Goal: Task Accomplishment & Management: Complete application form

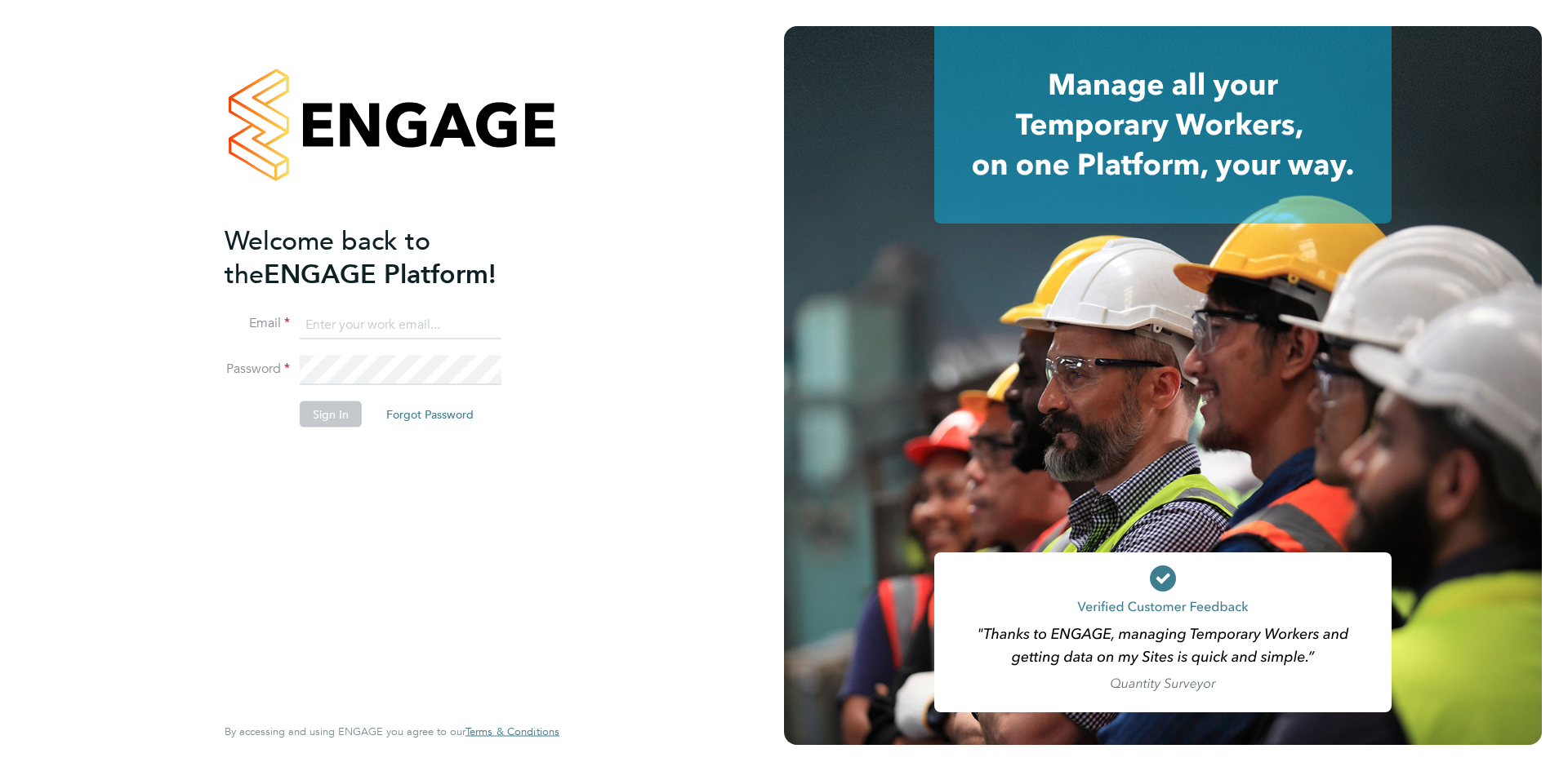
click at [399, 315] on input at bounding box center [401, 325] width 202 height 30
click at [365, 322] on input at bounding box center [401, 325] width 202 height 30
type input "[EMAIL_ADDRESS][DOMAIN_NAME]"
click at [336, 417] on button "Sign In" at bounding box center [330, 414] width 62 height 26
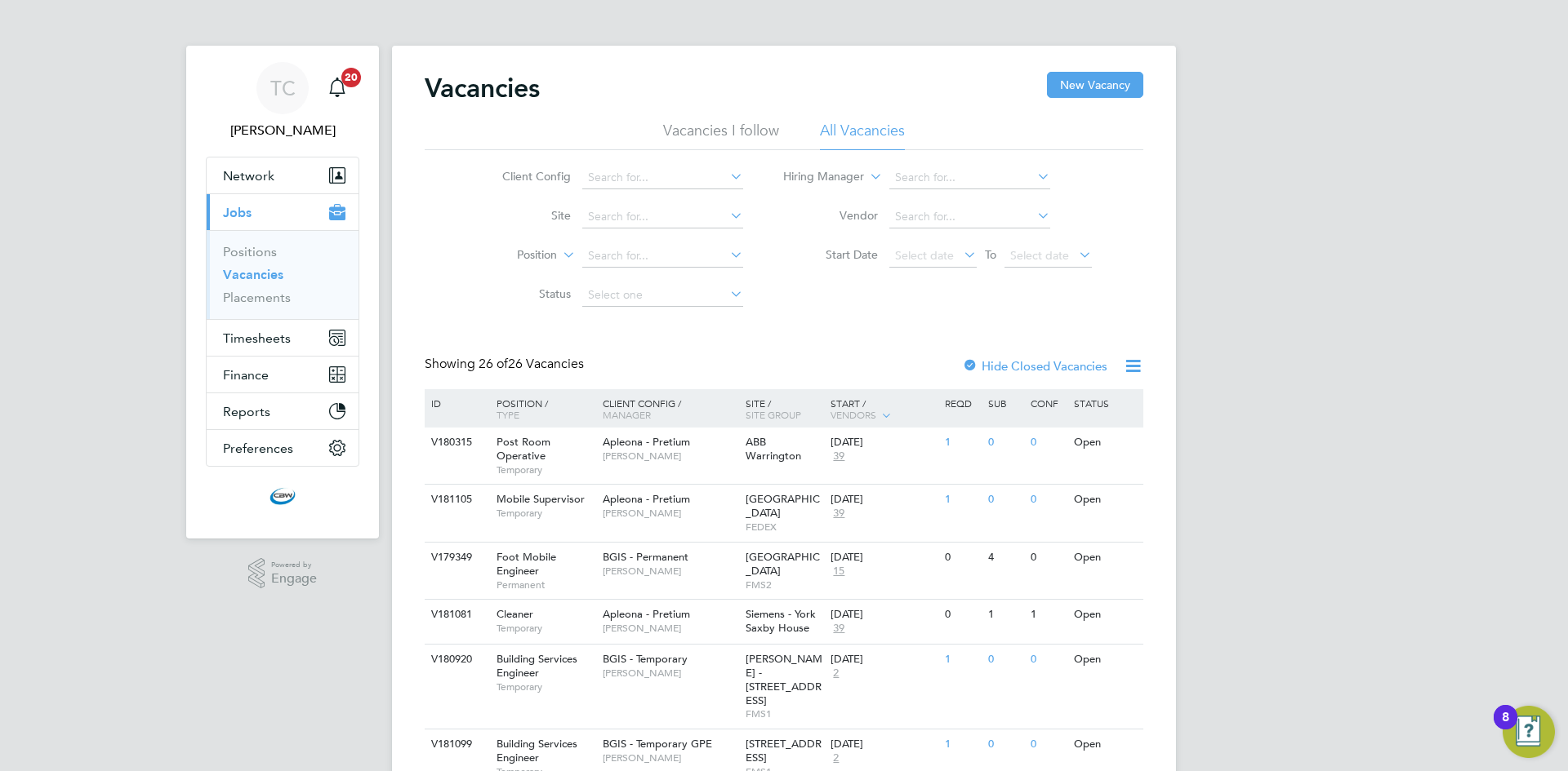
click at [727, 174] on icon at bounding box center [727, 176] width 0 height 23
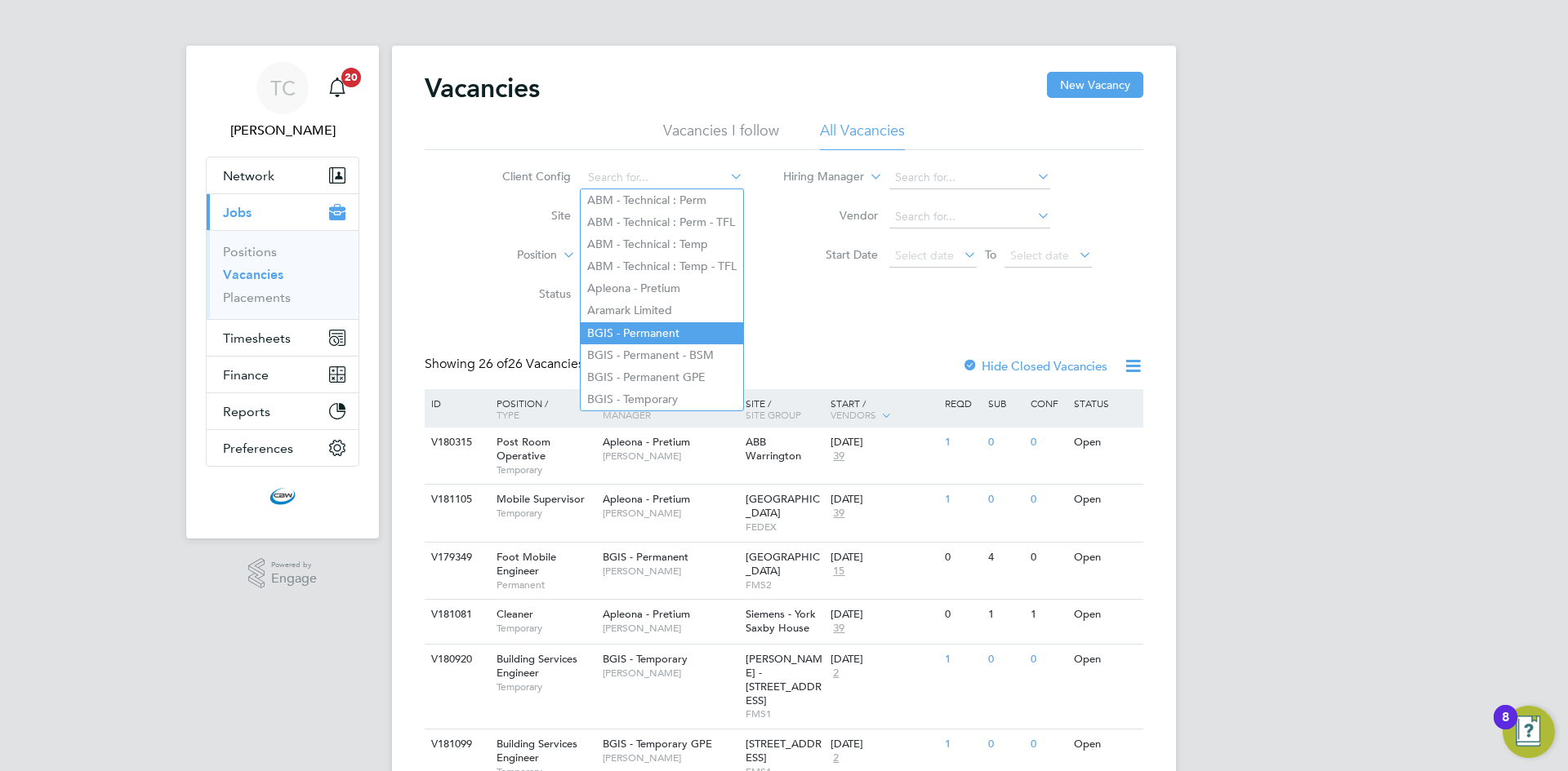
click at [681, 329] on li "BGIS - Permanent" at bounding box center [661, 333] width 162 height 22
type input "BGIS - Permanent"
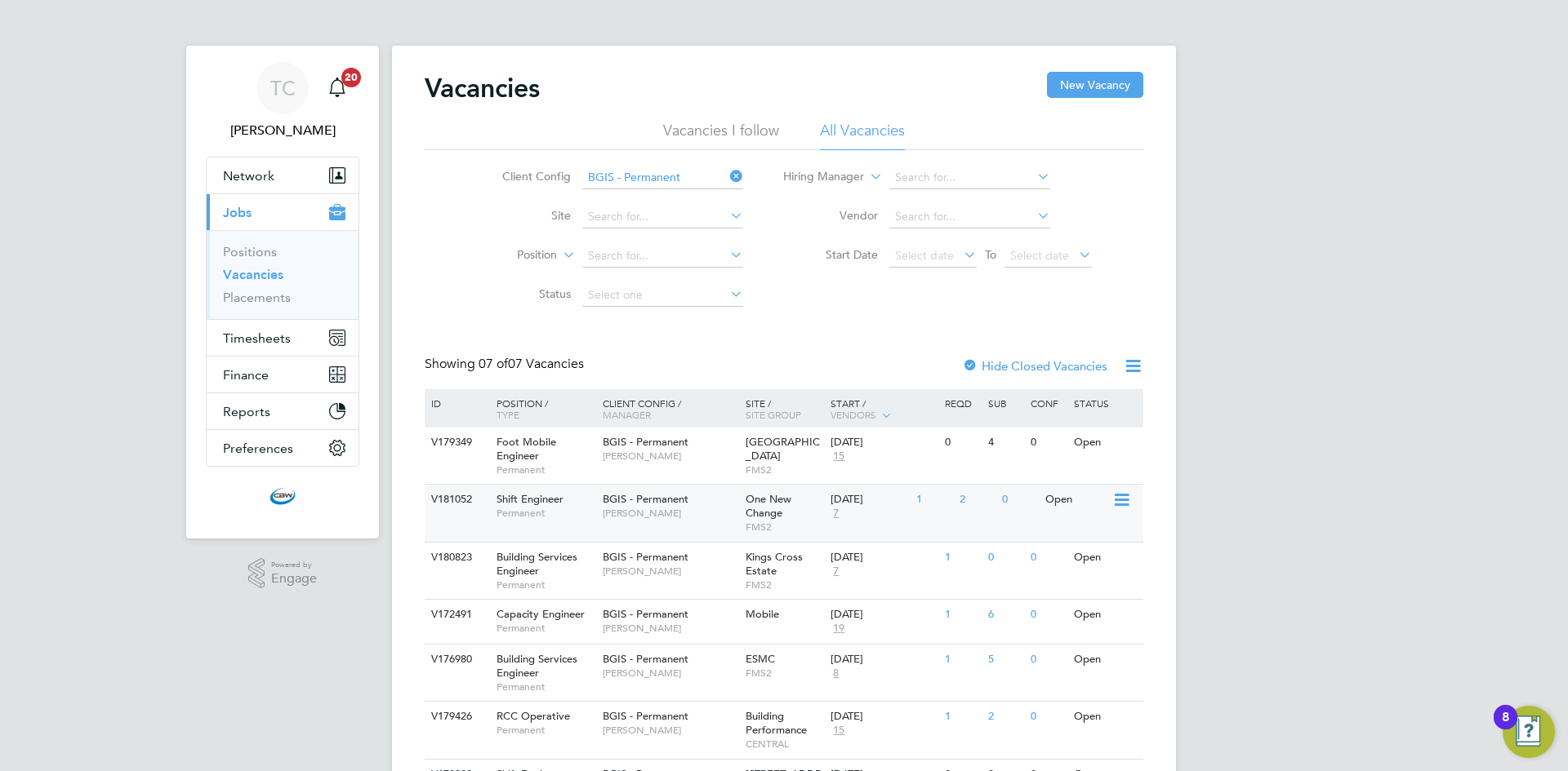
click at [779, 512] on span "One New Change" at bounding box center [769, 506] width 46 height 28
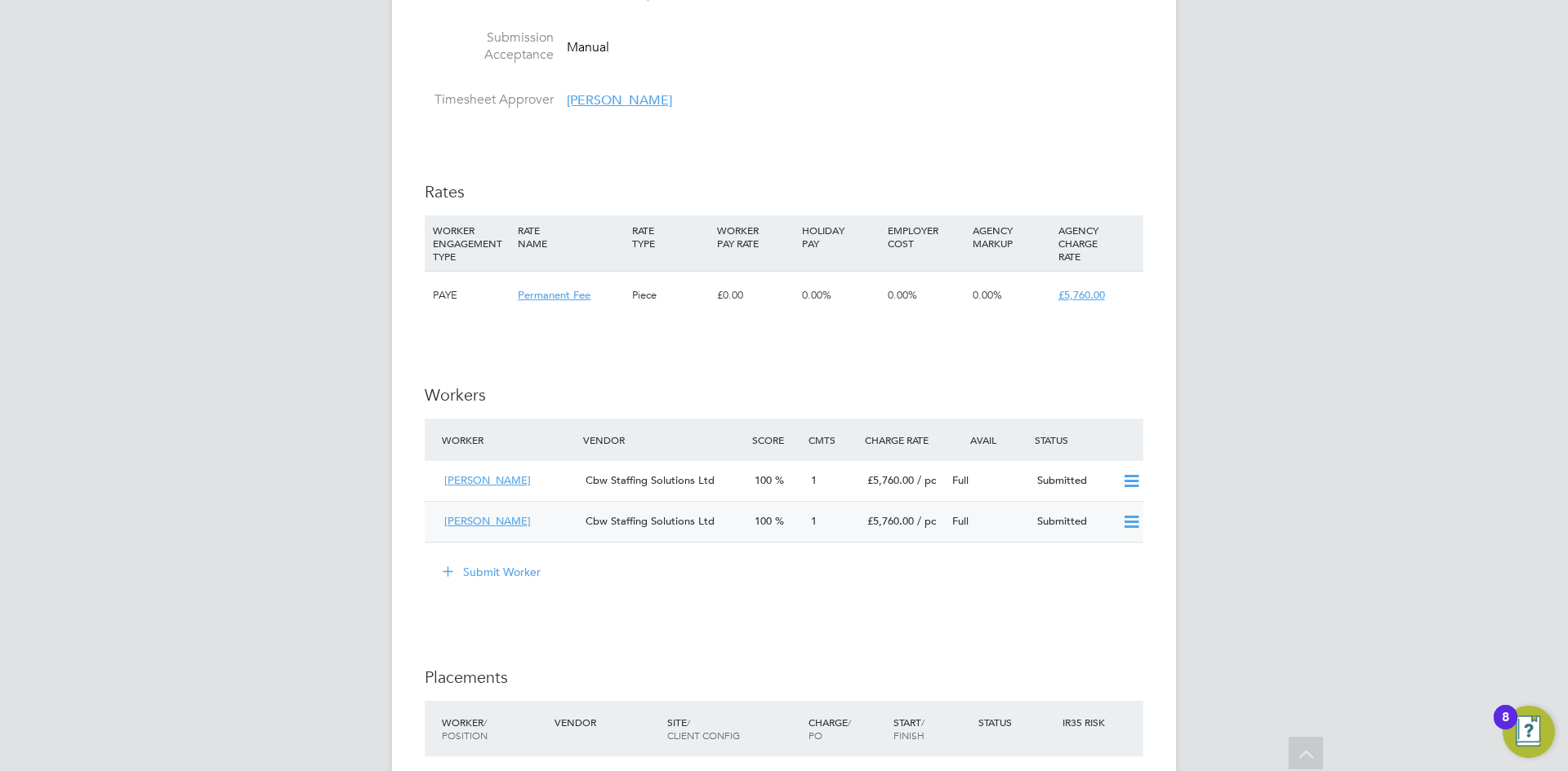
scroll to position [1796, 0]
click at [525, 569] on button "Submit Worker" at bounding box center [493, 569] width 123 height 26
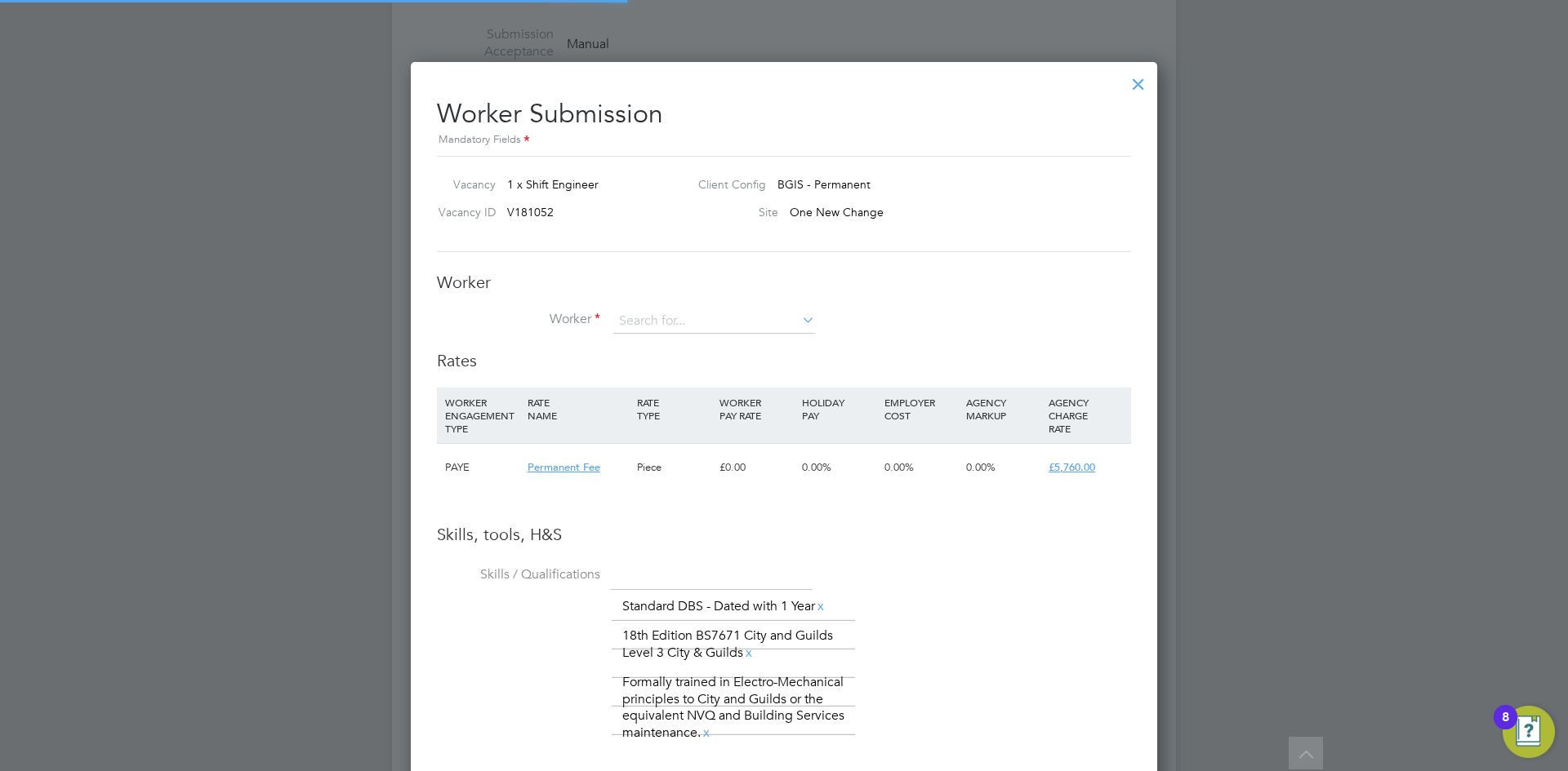
scroll to position [25, 424]
click at [699, 320] on input at bounding box center [714, 322] width 202 height 25
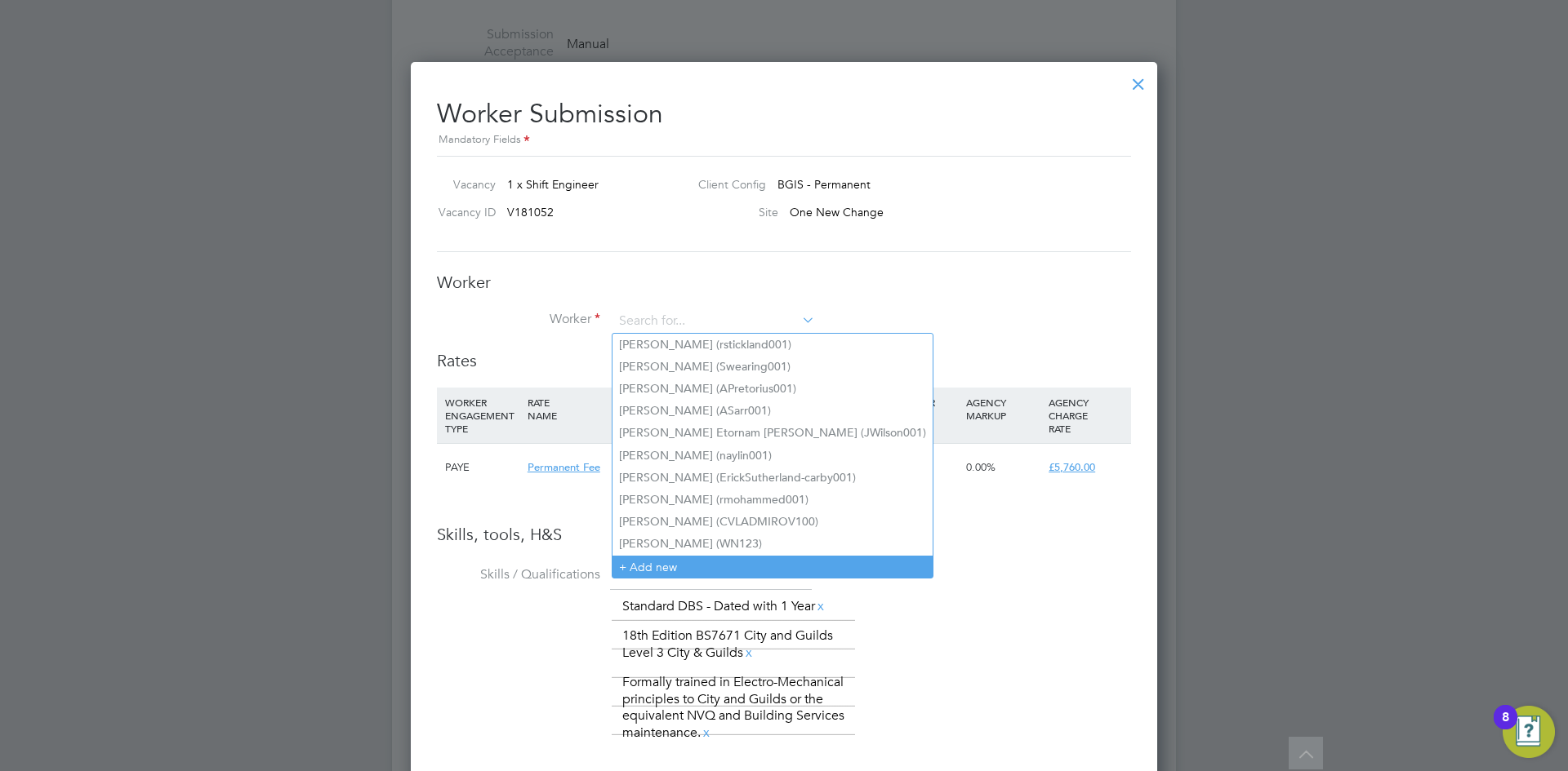
click at [664, 564] on li "+ Add new" at bounding box center [772, 566] width 320 height 22
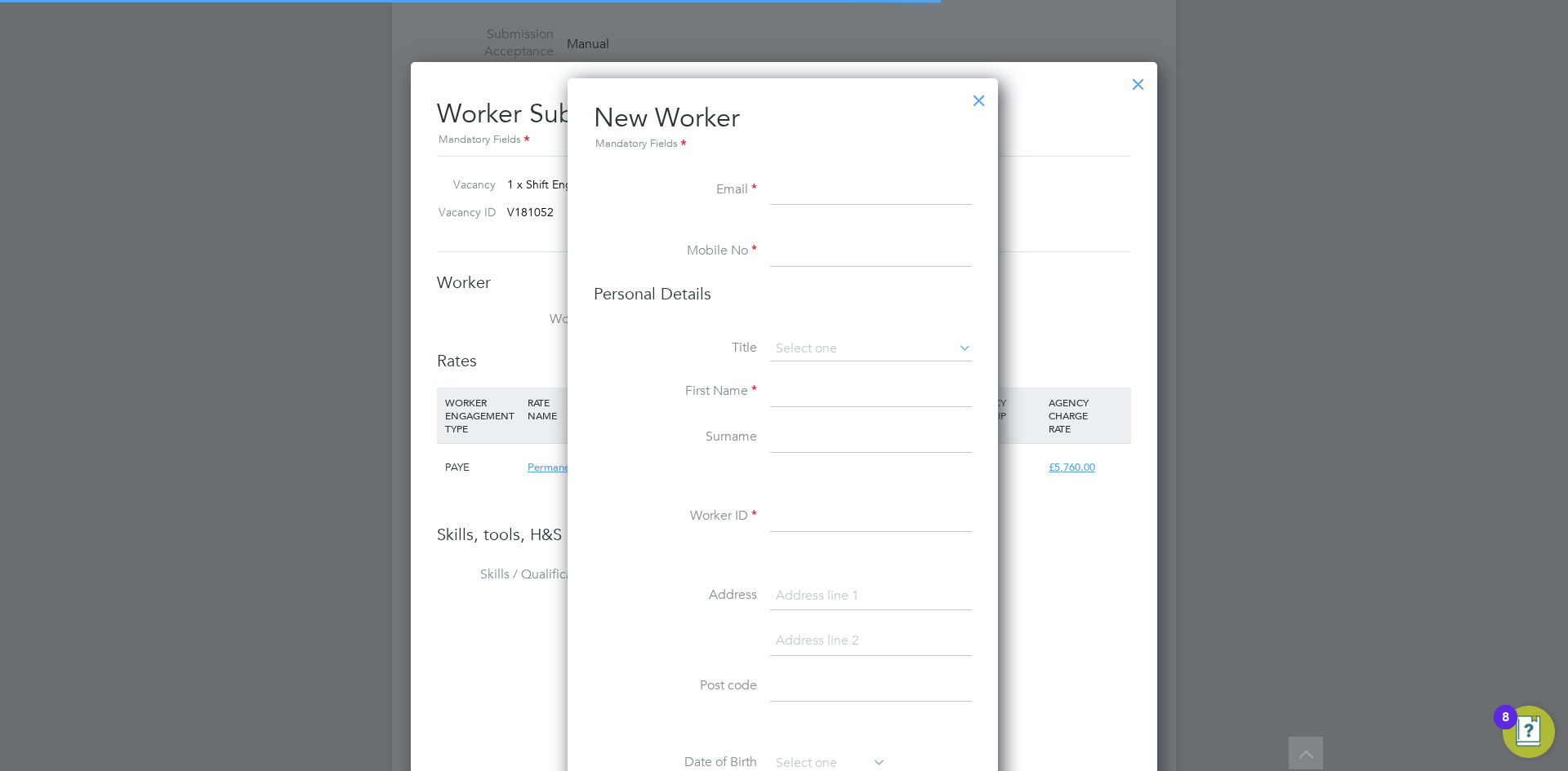
scroll to position [8, 8]
paste input "zx6rkm@hotmail.co.uk"
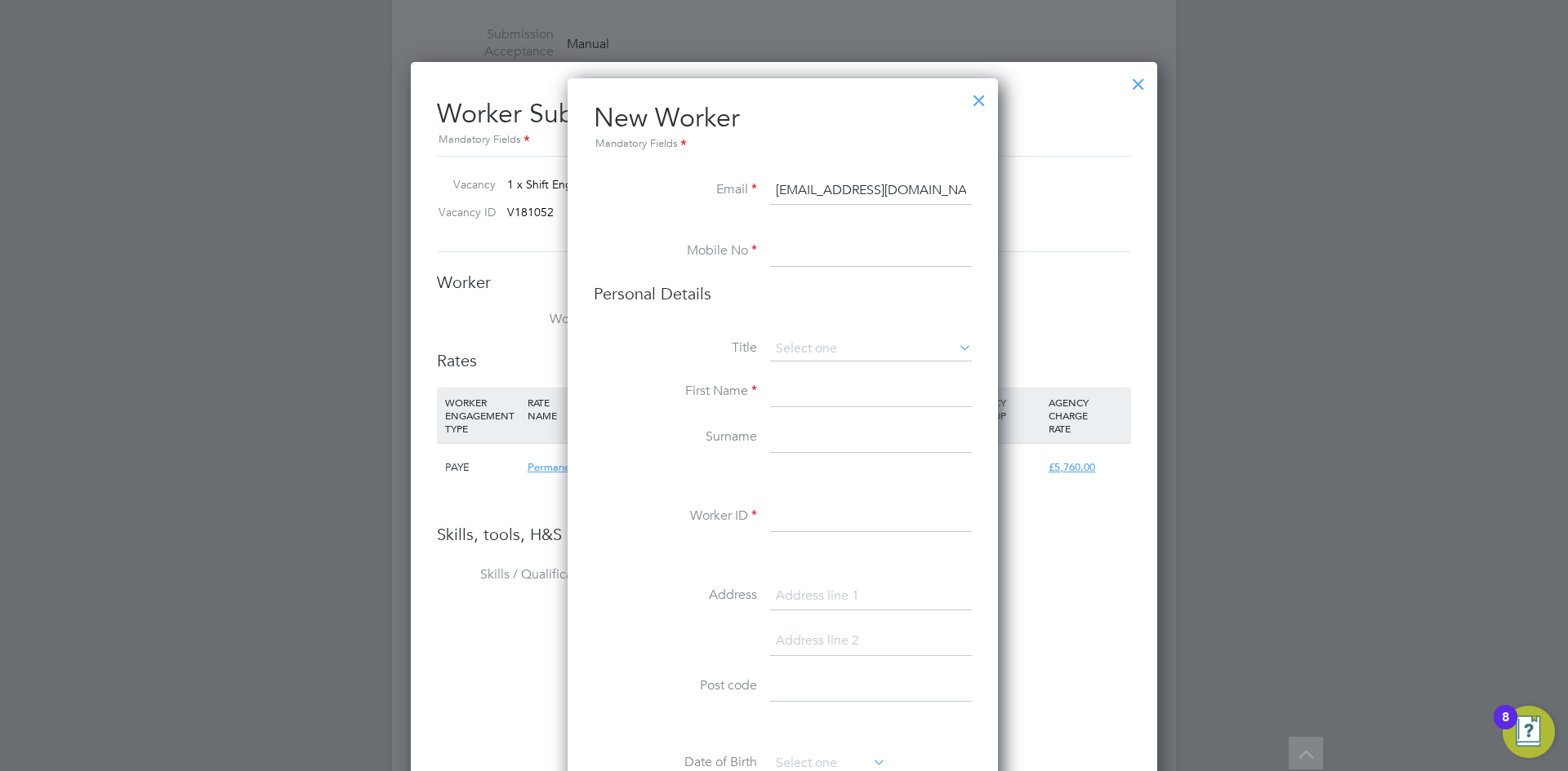
type input "zx6rkm@hotmail.co.uk"
click at [804, 248] on input at bounding box center [871, 252] width 202 height 30
paste input "07970 361467"
type input "07970 361467"
click at [810, 388] on input at bounding box center [871, 393] width 202 height 30
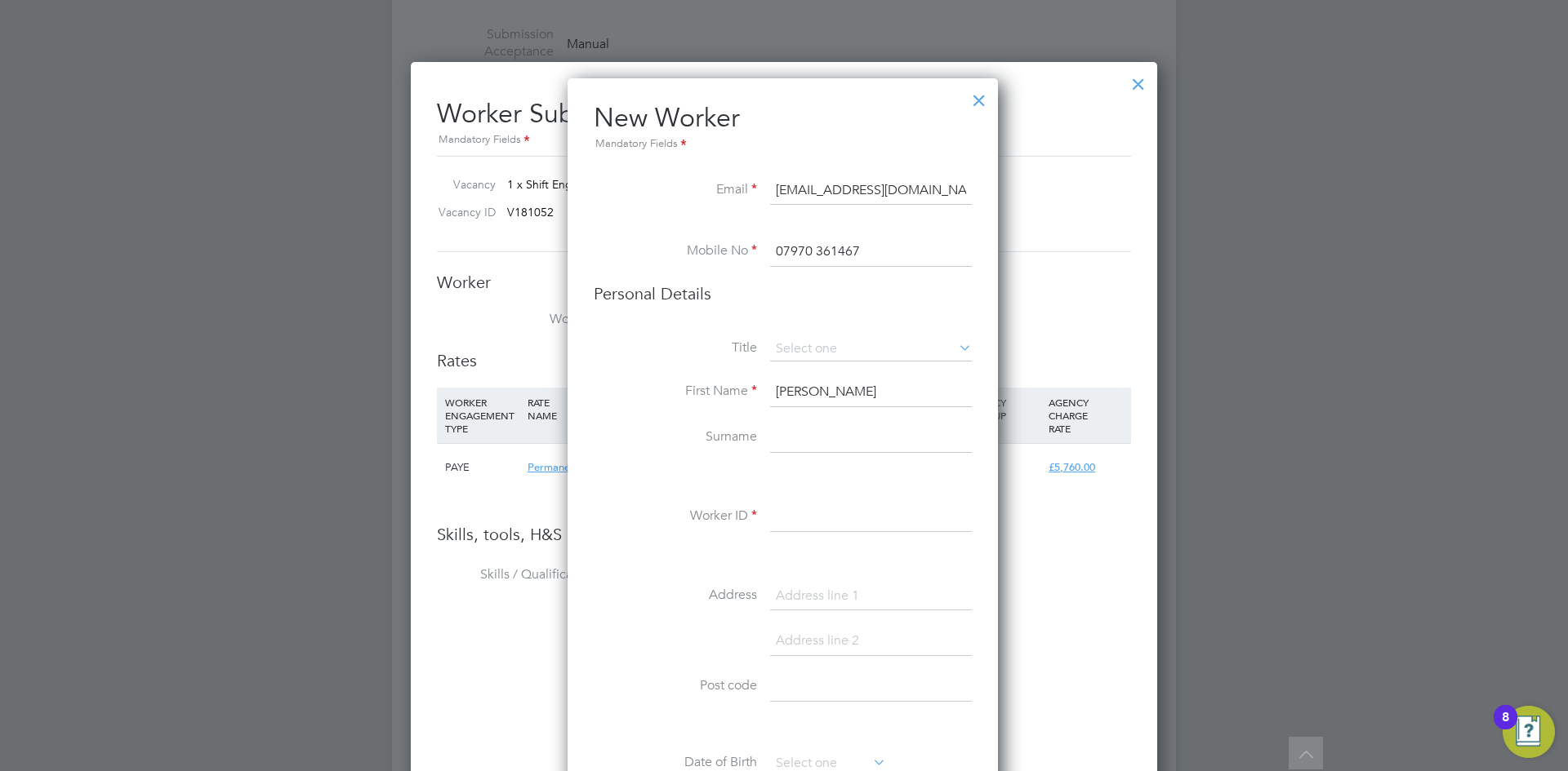
type input "Kevin"
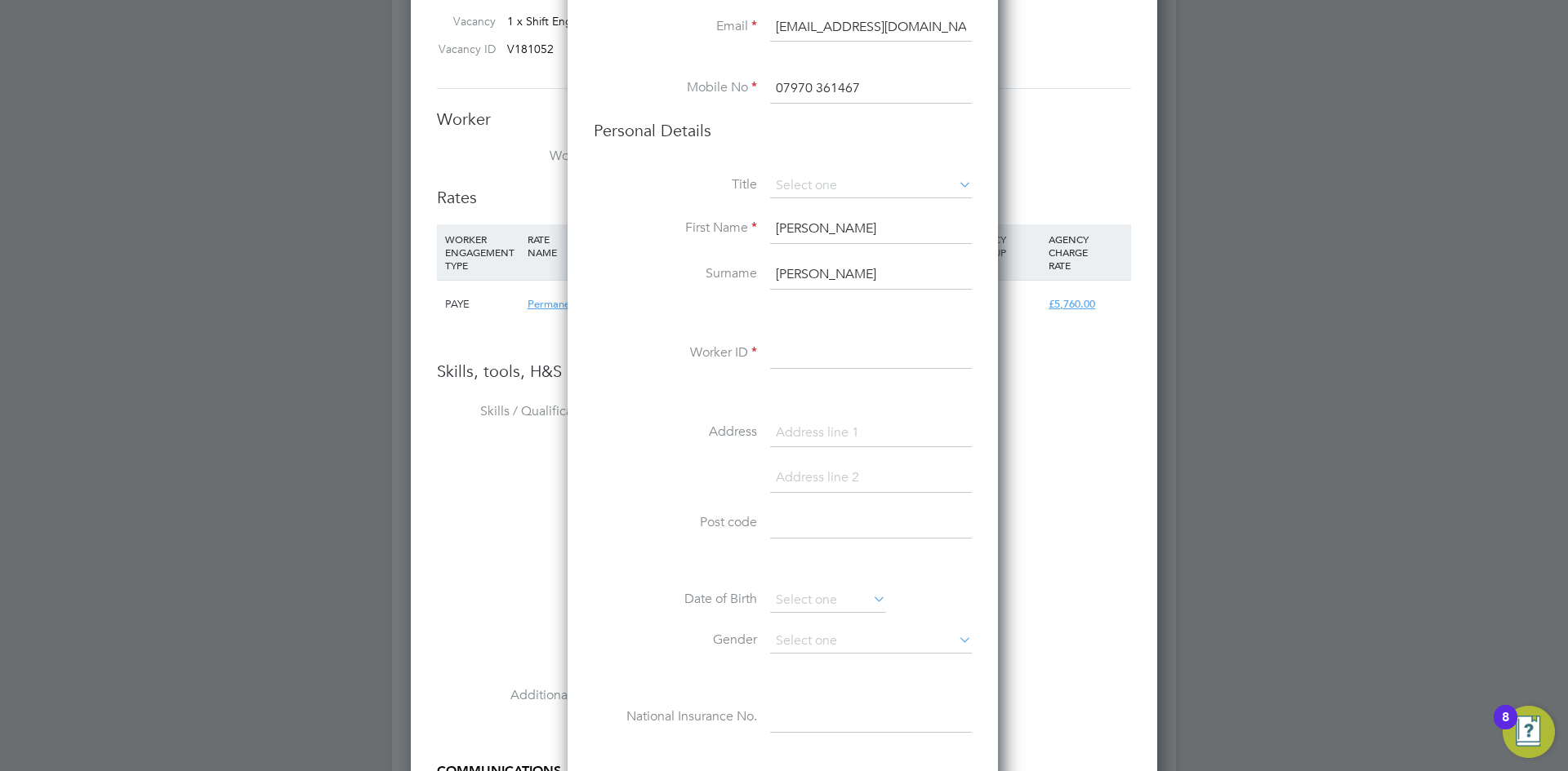
type input "Muir"
click at [819, 366] on input at bounding box center [871, 355] width 202 height 30
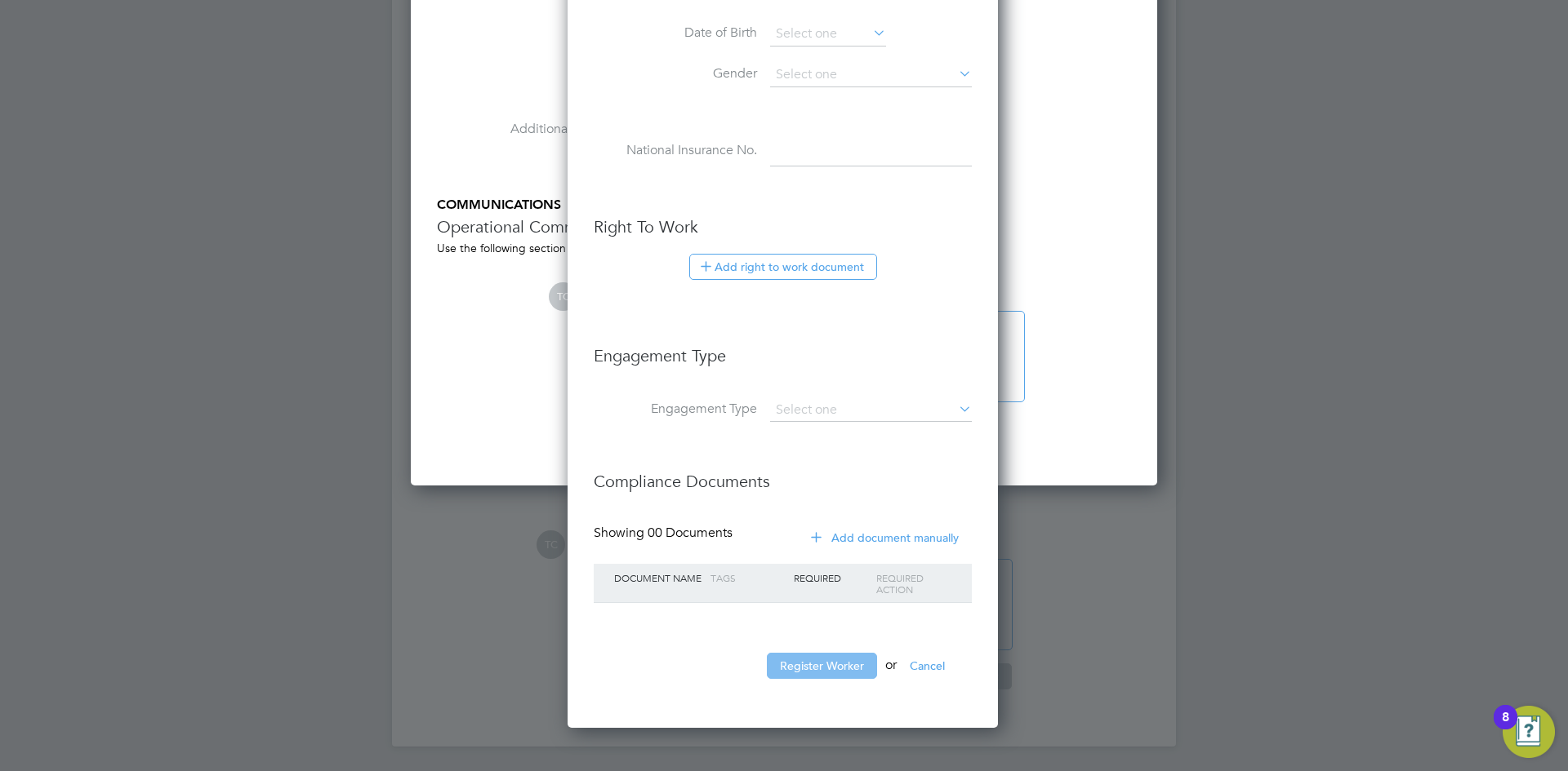
type input "Kmuir001"
click at [807, 672] on button "Register Worker" at bounding box center [822, 666] width 110 height 26
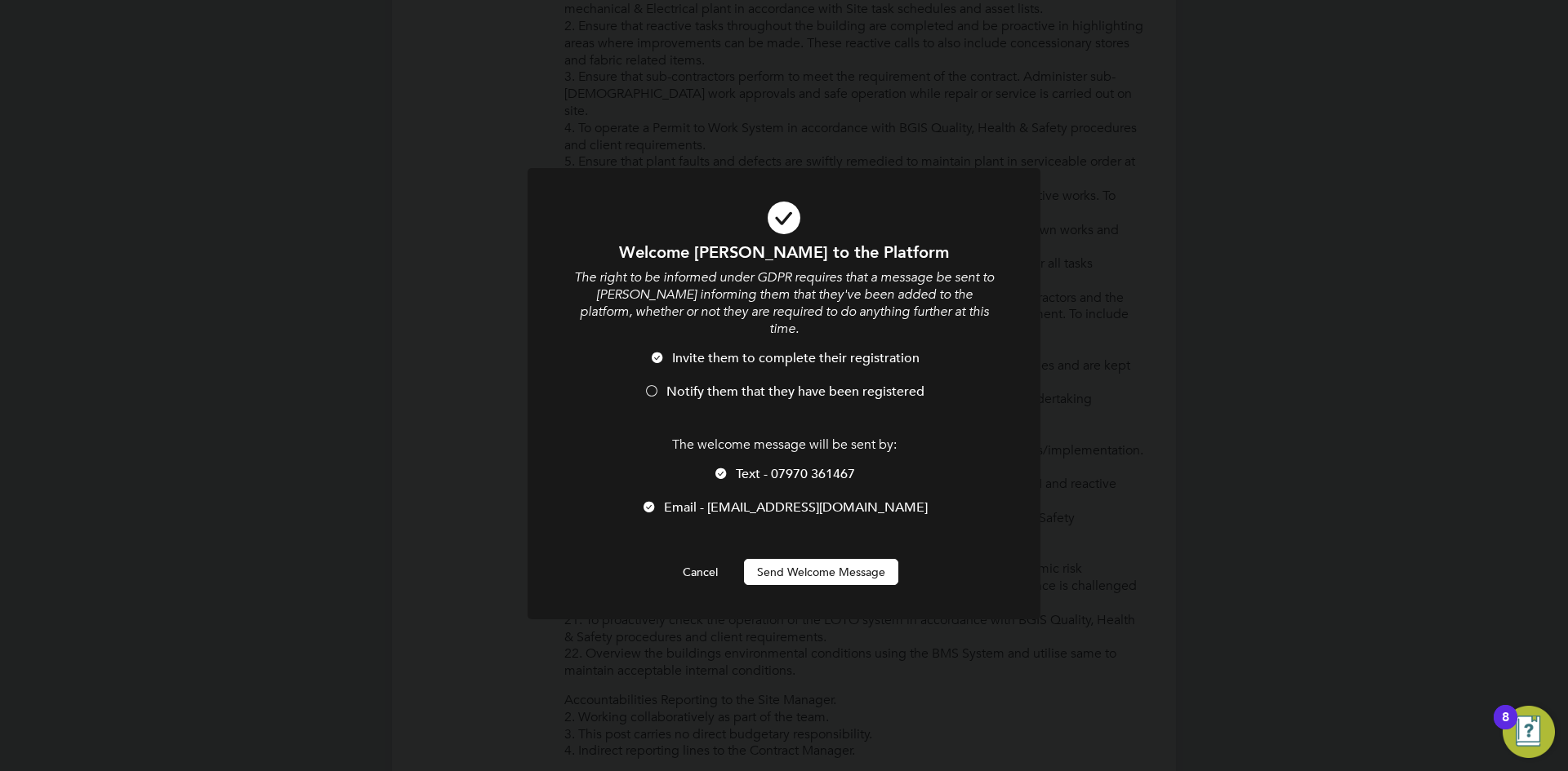
click at [655, 385] on div at bounding box center [651, 393] width 17 height 17
click at [726, 467] on div at bounding box center [720, 475] width 17 height 17
click at [838, 565] on button "Send Welcome Message" at bounding box center [821, 572] width 154 height 26
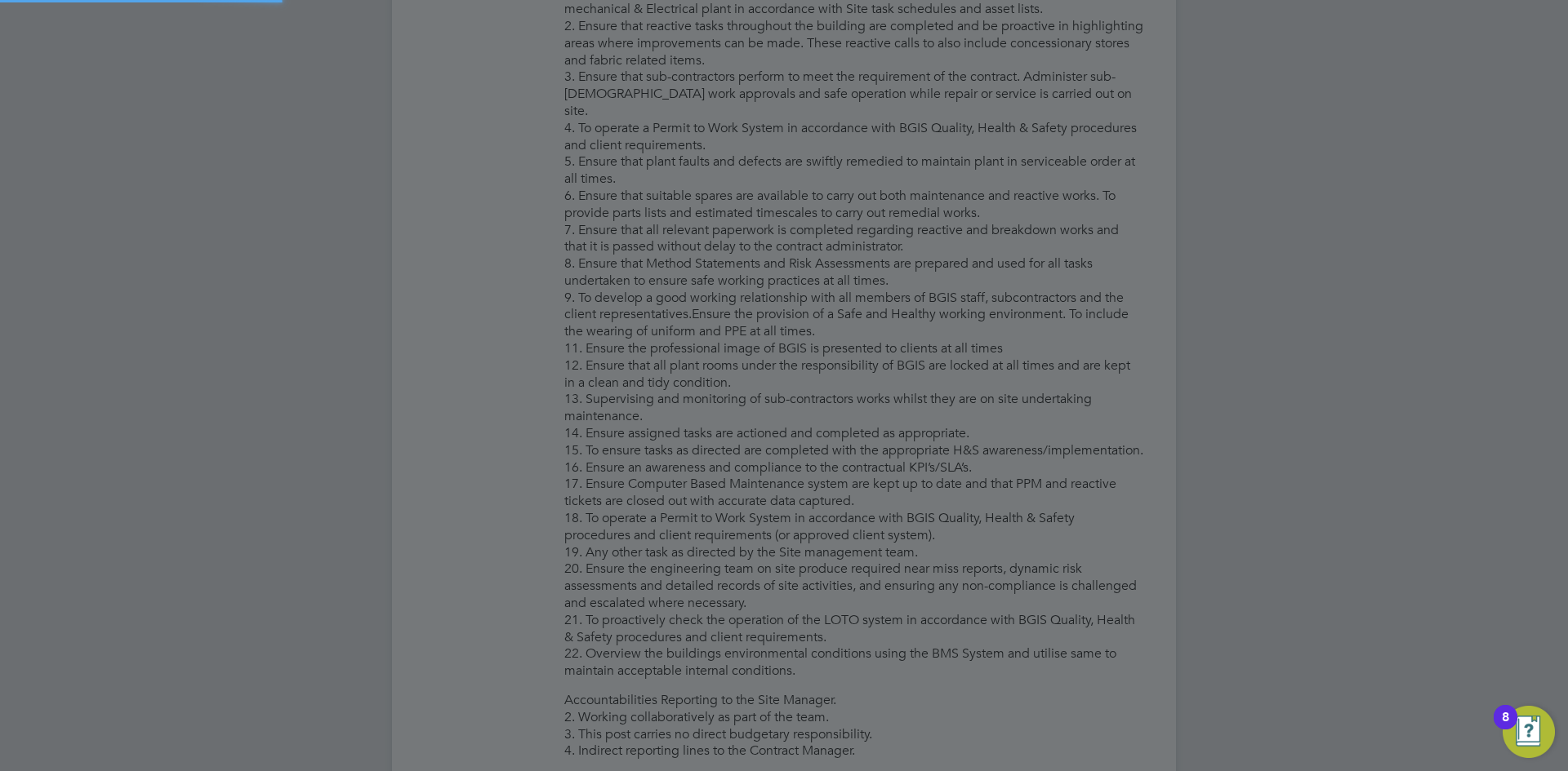
type input "Kevin Muir (Kmuir001)"
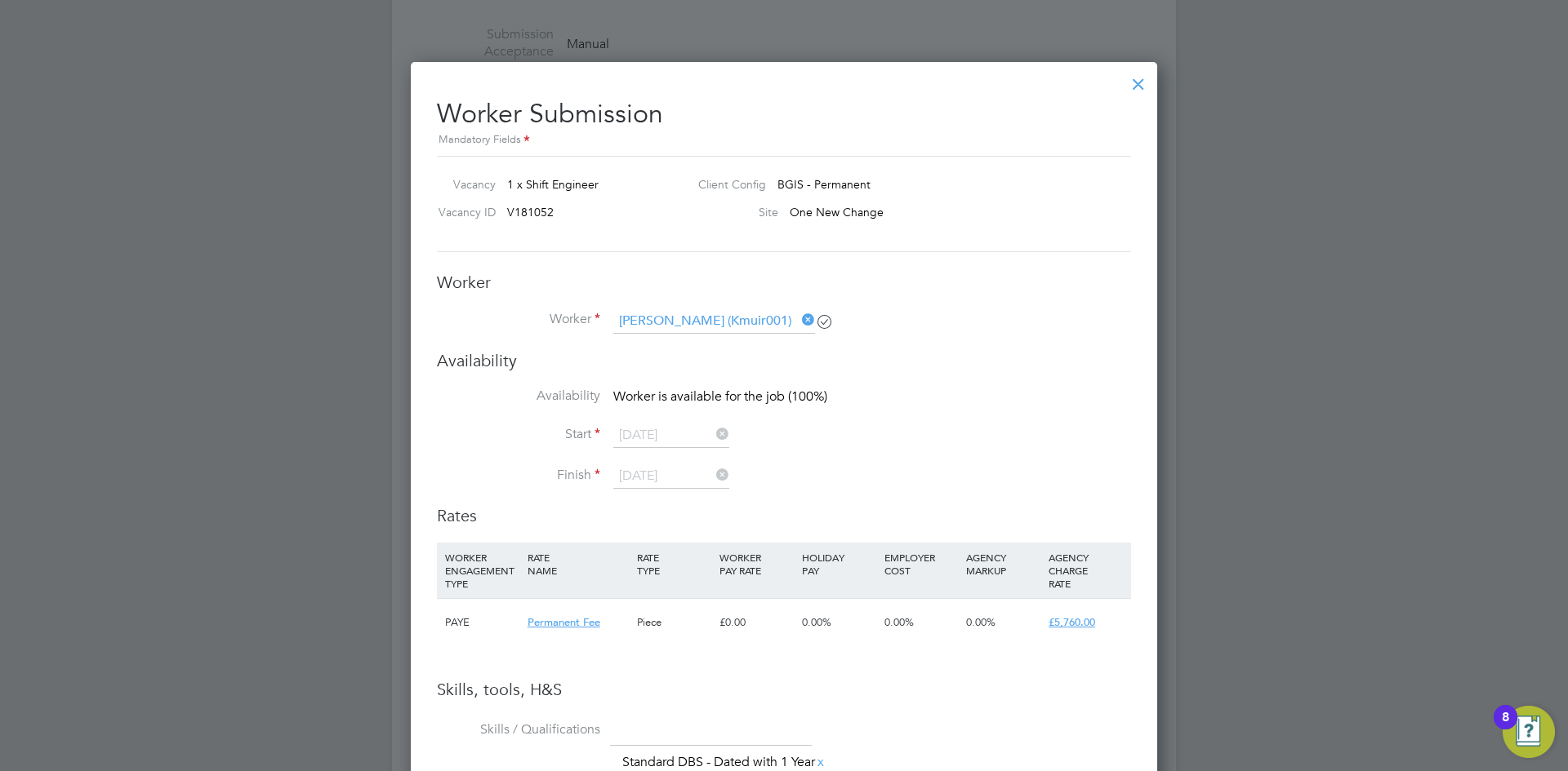
click at [1141, 83] on div at bounding box center [1139, 81] width 30 height 30
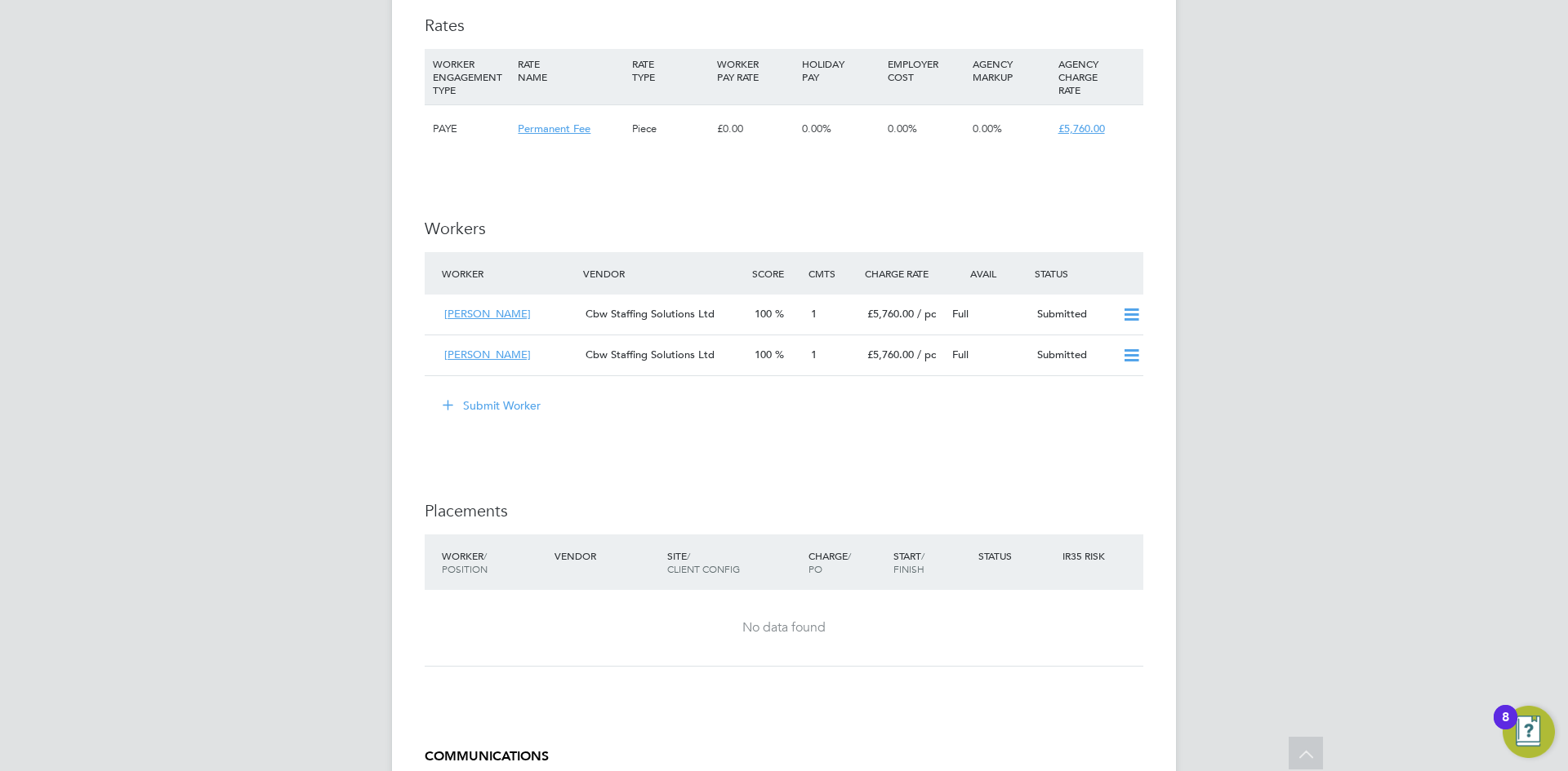
click at [577, 412] on div "Submit Worker" at bounding box center [787, 406] width 712 height 26
click at [490, 409] on button "Submit Worker" at bounding box center [493, 406] width 123 height 26
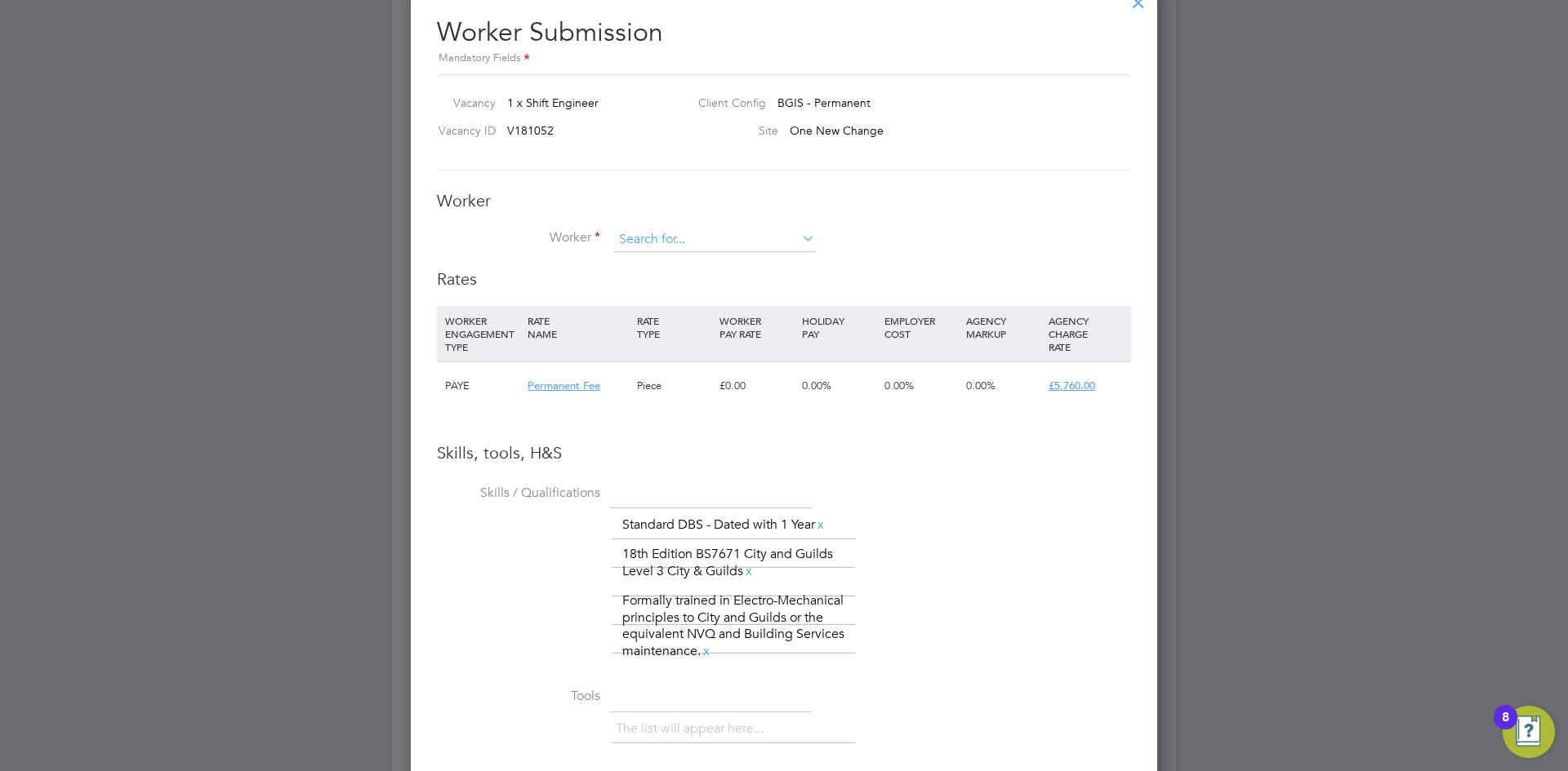
click at [701, 241] on input at bounding box center [714, 240] width 202 height 25
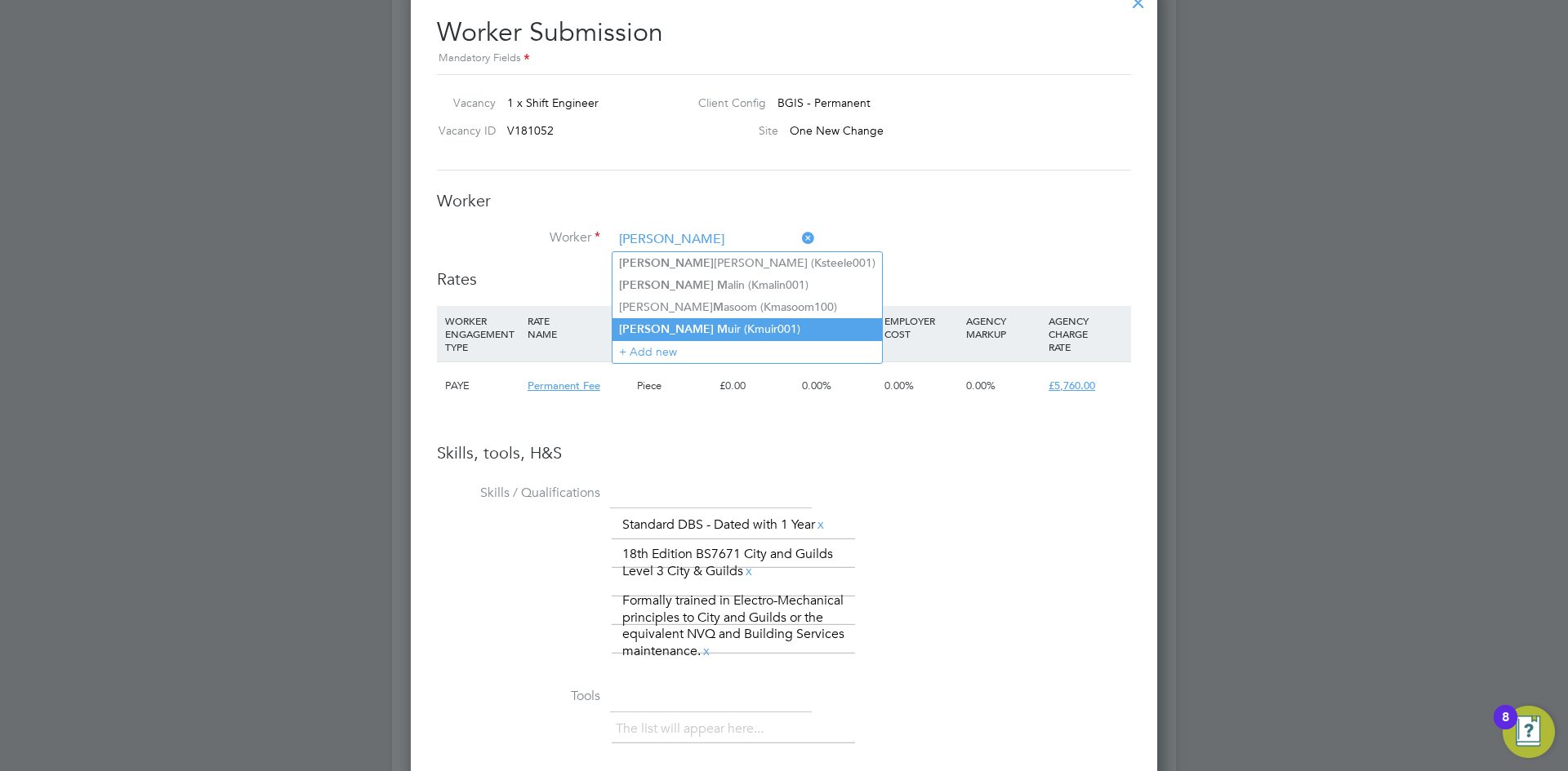
click at [702, 322] on li "Kevin M uir (Kmuir001)" at bounding box center [747, 329] width 269 height 22
type input "Kevin Muir (Kmuir001)"
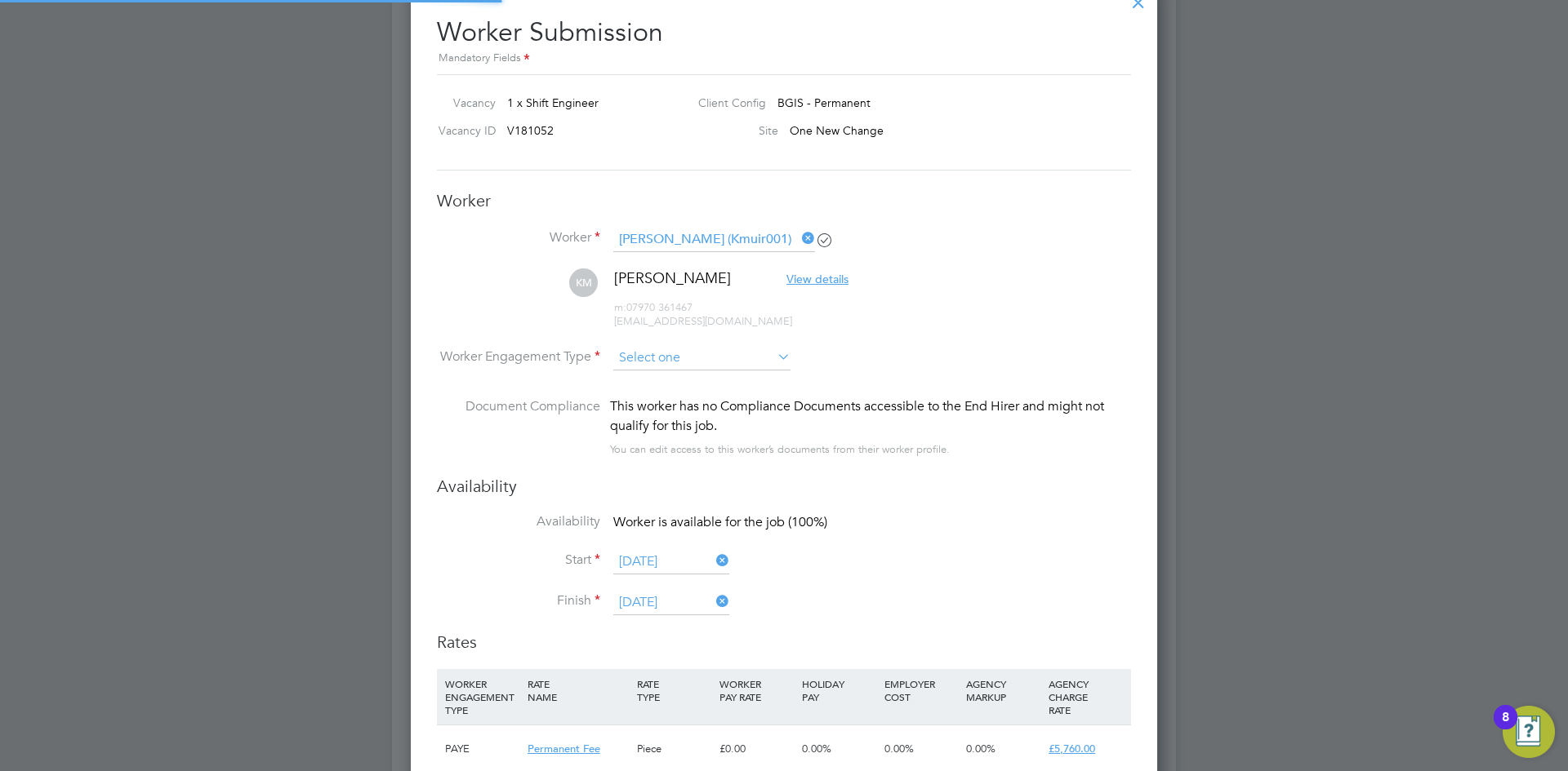
click at [706, 359] on input at bounding box center [702, 358] width 177 height 25
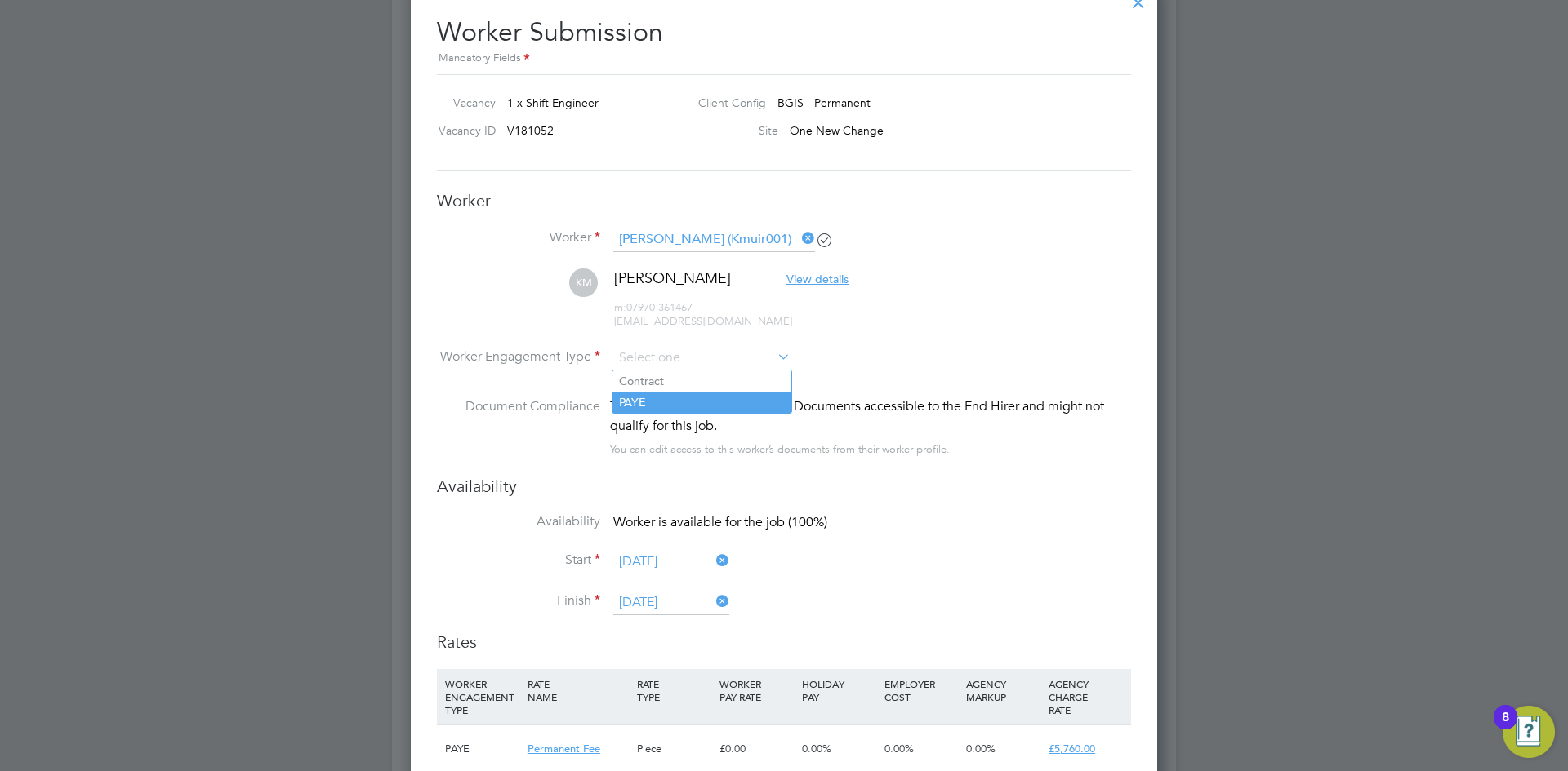
click at [704, 405] on li "PAYE" at bounding box center [702, 402] width 179 height 21
type input "PAYE"
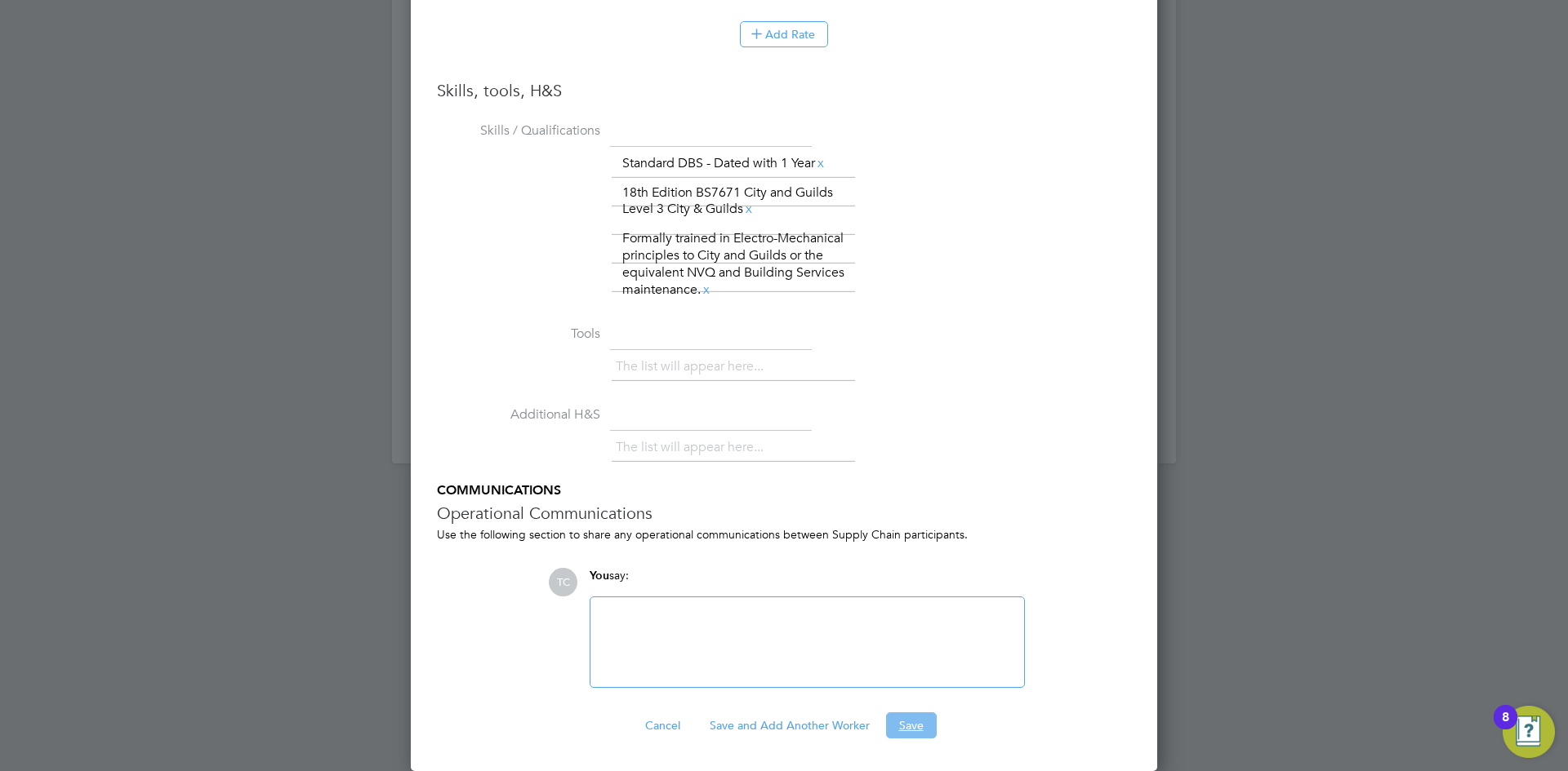
click at [916, 725] on button "Save" at bounding box center [912, 725] width 51 height 26
